Goal: Task Accomplishment & Management: Complete application form

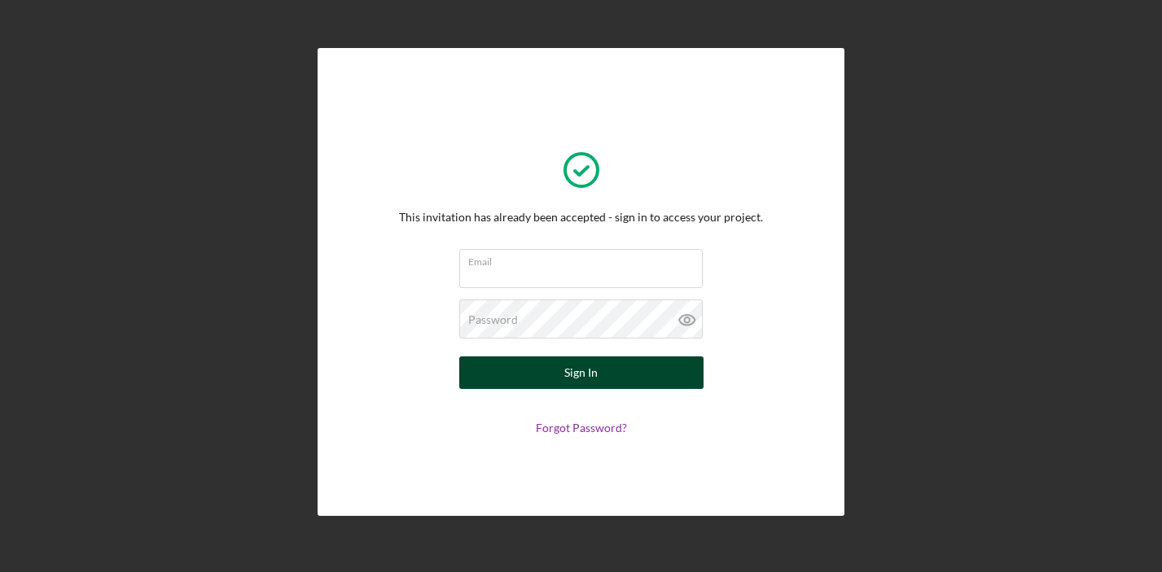
type input "[EMAIL_ADDRESS][DOMAIN_NAME]"
click at [588, 373] on div "Sign In" at bounding box center [580, 373] width 33 height 33
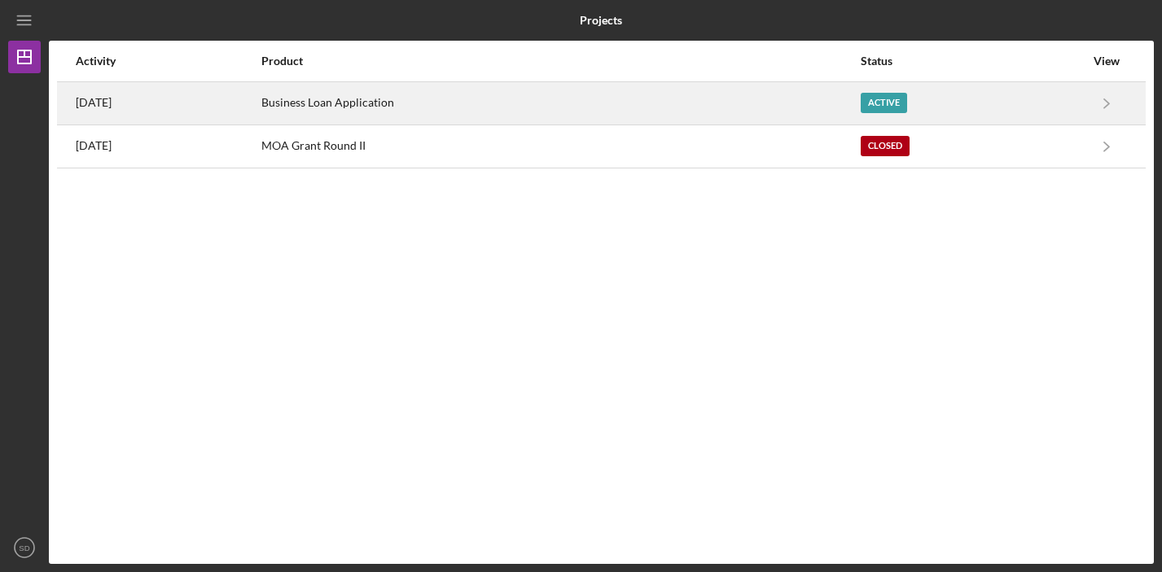
click at [463, 101] on div "Business Loan Application" at bounding box center [560, 103] width 599 height 41
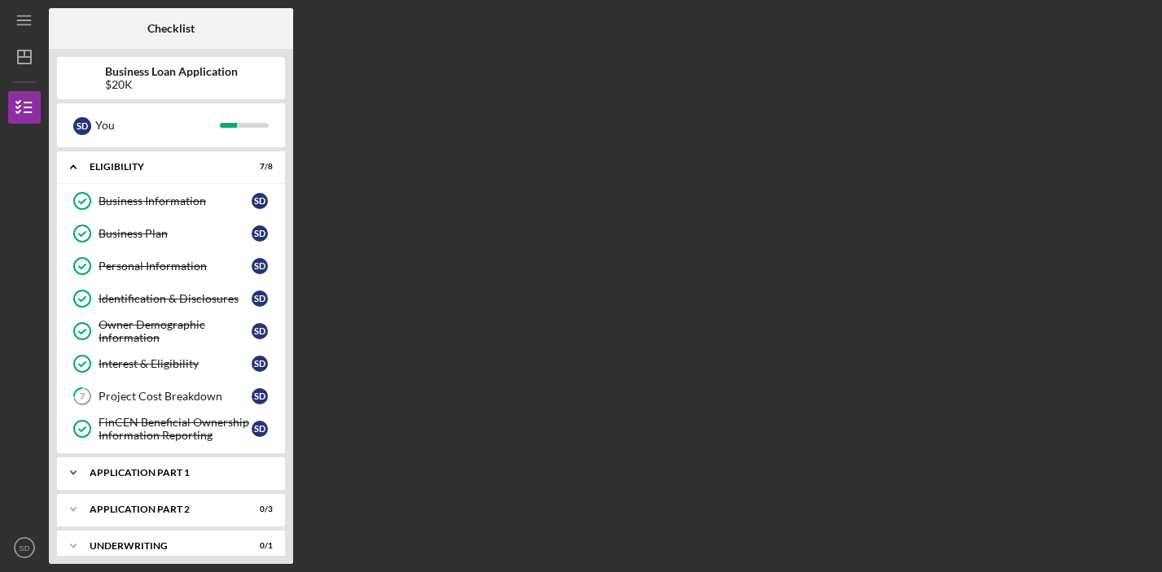
click at [180, 472] on div "Application Part 1" at bounding box center [177, 473] width 175 height 10
click at [180, 505] on div "Introduction to Application" at bounding box center [175, 507] width 153 height 13
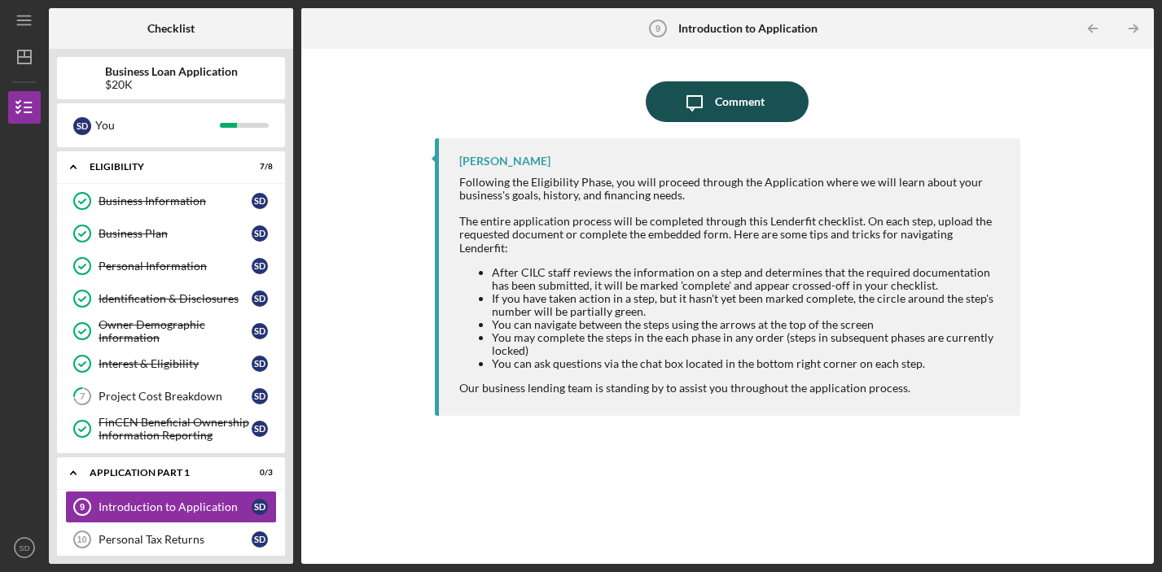
click at [744, 99] on div "Comment" at bounding box center [740, 101] width 50 height 41
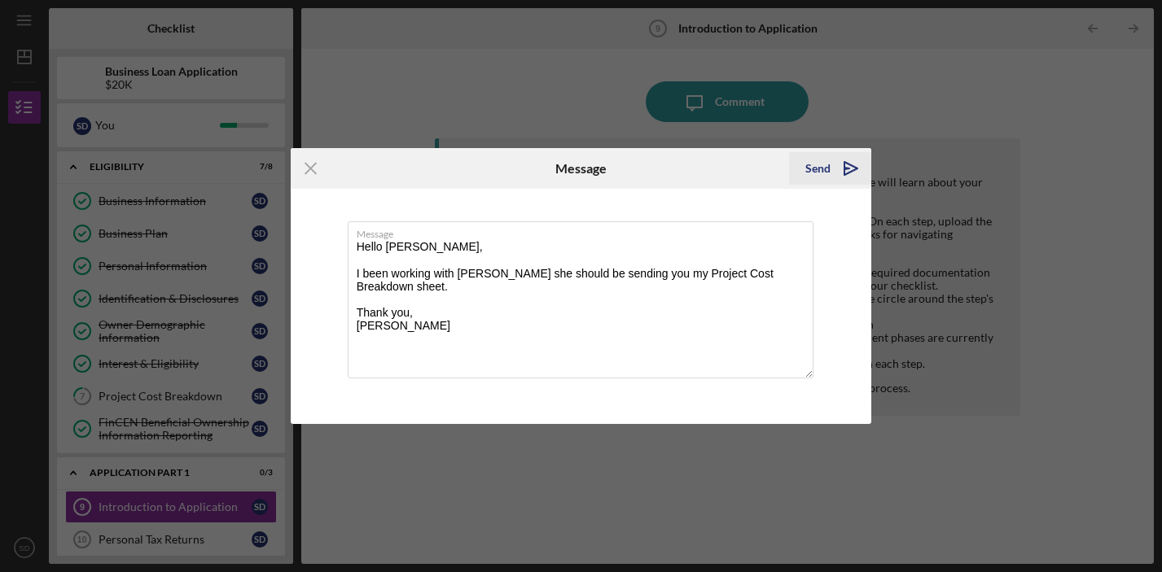
type textarea "Hello [PERSON_NAME], I been working with [PERSON_NAME] she should be sending yo…"
click at [840, 167] on icon "Icon/icon-invite-send" at bounding box center [851, 168] width 41 height 41
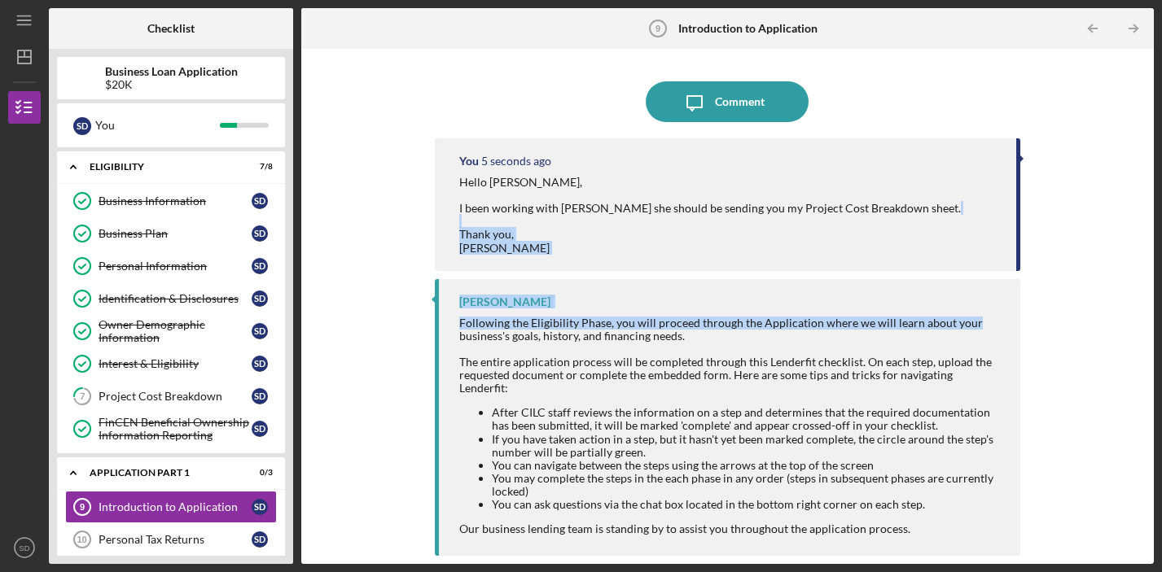
drag, startPoint x: 1017, startPoint y: 242, endPoint x: 1020, endPoint y: 326, distance: 83.9
click at [1020, 326] on div "Icon/Message Comment You 5 seconds ago Hello [PERSON_NAME], I been working with…" at bounding box center [727, 306] width 836 height 499
click at [210, 499] on link "Introduction to Application 9 Introduction to Application S D" at bounding box center [171, 507] width 212 height 33
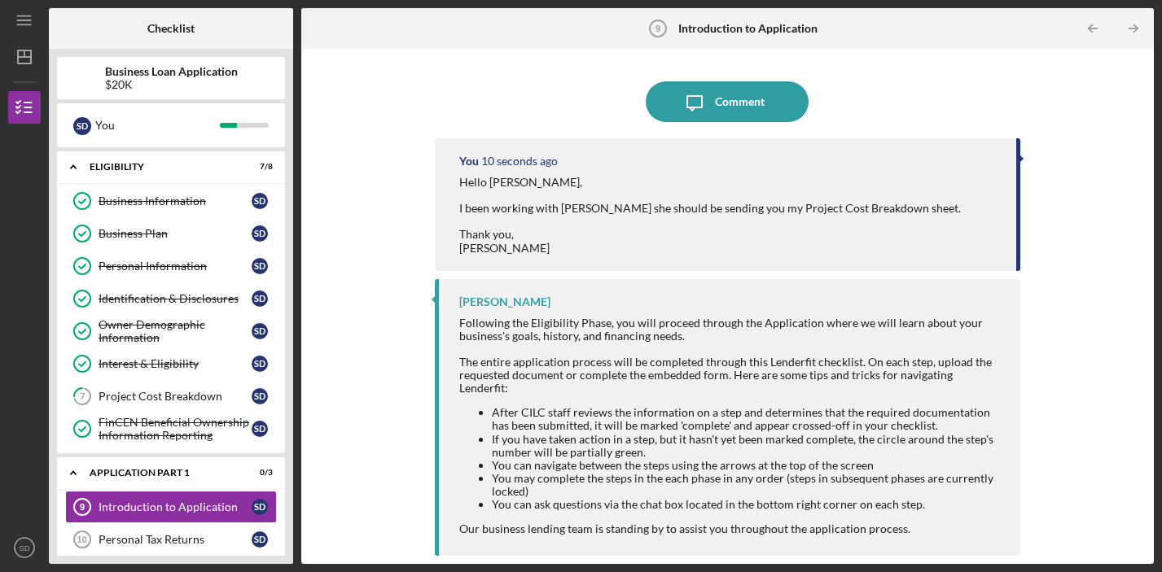
click at [915, 352] on div "Following the Eligibility Phase, you will proceed through the Application where…" at bounding box center [731, 426] width 545 height 219
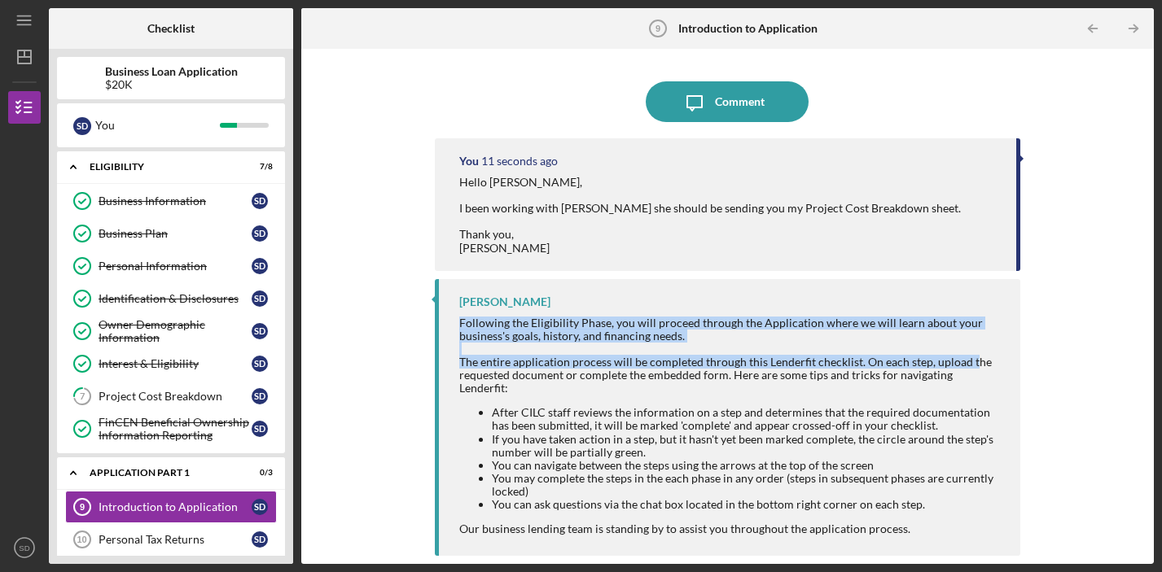
drag, startPoint x: 969, startPoint y: 331, endPoint x: 971, endPoint y: 393, distance: 61.9
click at [971, 393] on div "Following the Eligibility Phase, you will proceed through the Application where…" at bounding box center [731, 426] width 545 height 219
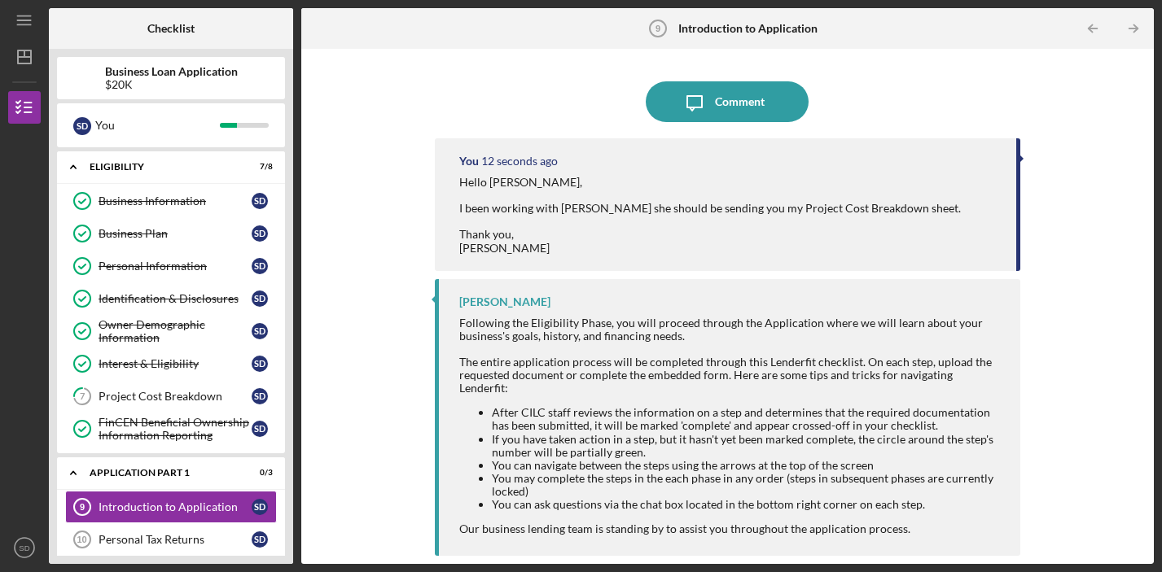
click at [1124, 201] on div "Icon/Message Comment You 12 seconds ago Hello [PERSON_NAME], I been working wit…" at bounding box center [727, 306] width 836 height 499
click at [182, 542] on div "Personal Tax Returns" at bounding box center [175, 539] width 153 height 13
